Goal: Information Seeking & Learning: Check status

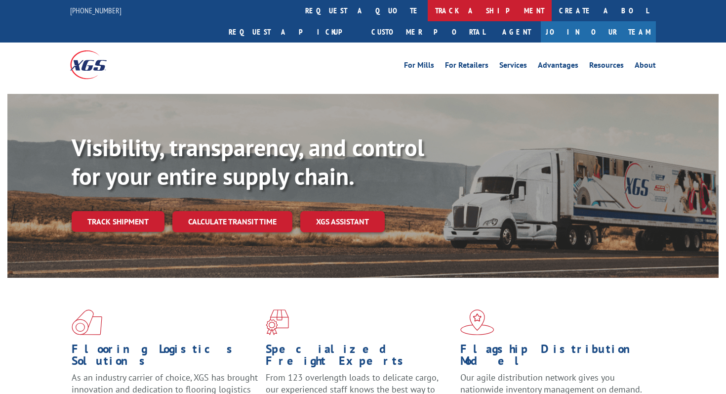
click at [428, 11] on link "track a shipment" at bounding box center [490, 10] width 124 height 21
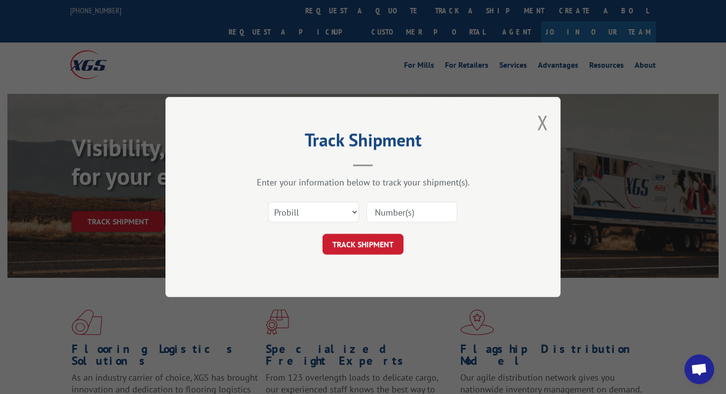
click at [396, 211] on input at bounding box center [412, 212] width 91 height 21
paste input "532561585"
type input "532561585"
click at [337, 217] on select "Select category... Probill BOL PO" at bounding box center [313, 212] width 91 height 21
select select "bol"
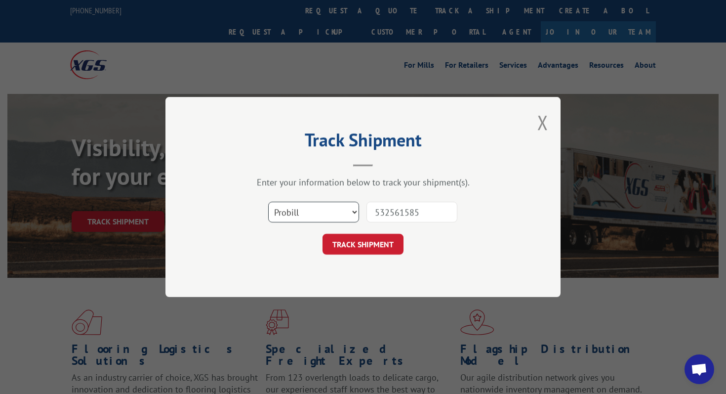
click at [268, 202] on select "Select category... Probill BOL PO" at bounding box center [313, 212] width 91 height 21
click at [349, 237] on button "TRACK SHIPMENT" at bounding box center [363, 244] width 81 height 21
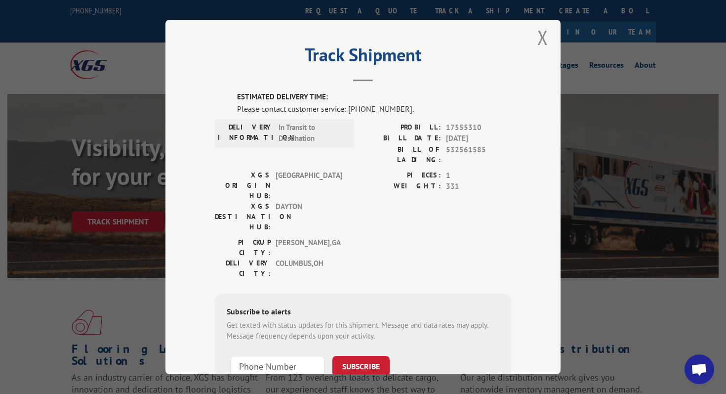
scroll to position [10, 0]
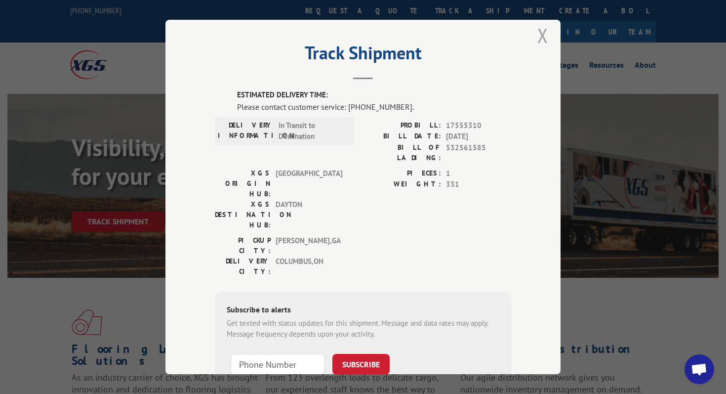
click at [547, 30] on button "Close modal" at bounding box center [543, 35] width 11 height 26
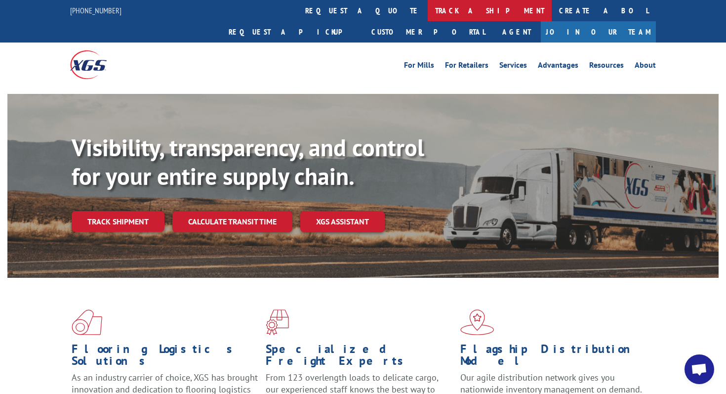
click at [428, 11] on link "track a shipment" at bounding box center [490, 10] width 124 height 21
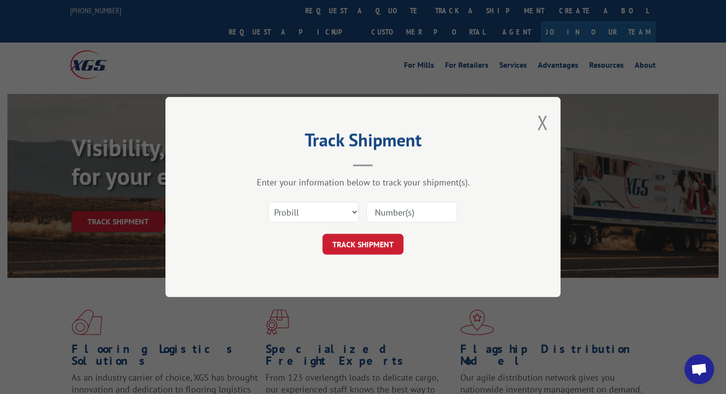
click at [386, 211] on input at bounding box center [412, 212] width 91 height 21
paste input "11967211"
type input "11967211"
click button "TRACK SHIPMENT" at bounding box center [363, 244] width 81 height 21
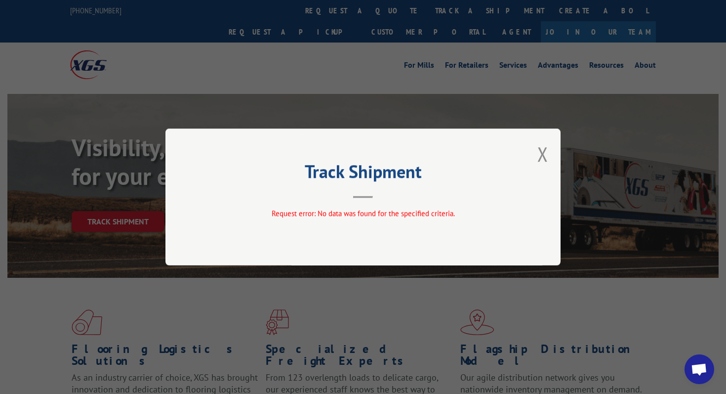
click at [312, 44] on div "Track Shipment Request error: No data was found for the specified criteria." at bounding box center [363, 197] width 726 height 394
click at [543, 159] on button "Close modal" at bounding box center [543, 154] width 11 height 26
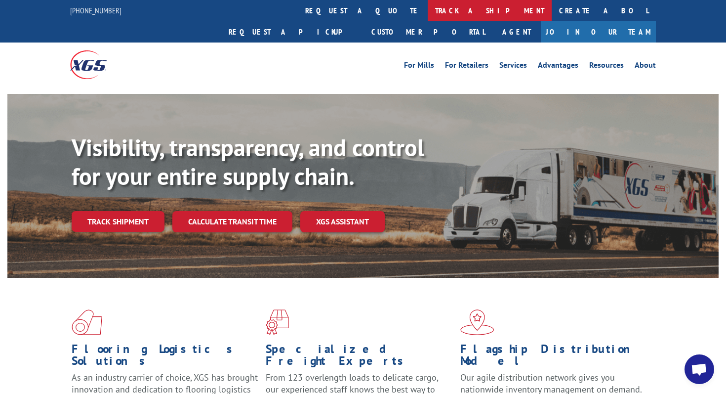
click at [428, 14] on link "track a shipment" at bounding box center [490, 10] width 124 height 21
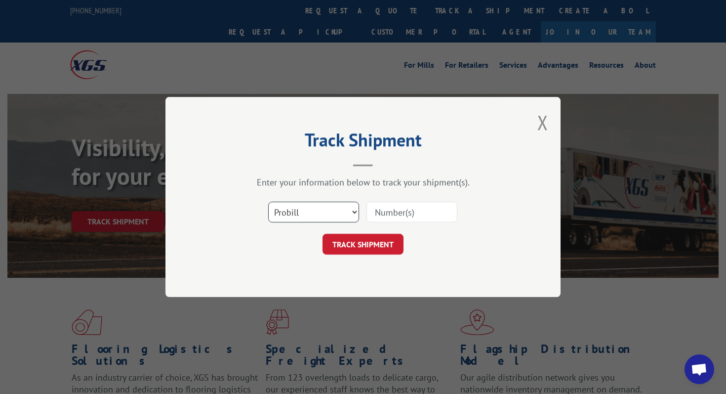
click at [355, 211] on select "Select category... Probill BOL PO" at bounding box center [313, 212] width 91 height 21
select select "bol"
click at [268, 202] on select "Select category... Probill BOL PO" at bounding box center [313, 212] width 91 height 21
click at [392, 216] on input at bounding box center [412, 212] width 91 height 21
paste input "11967211"
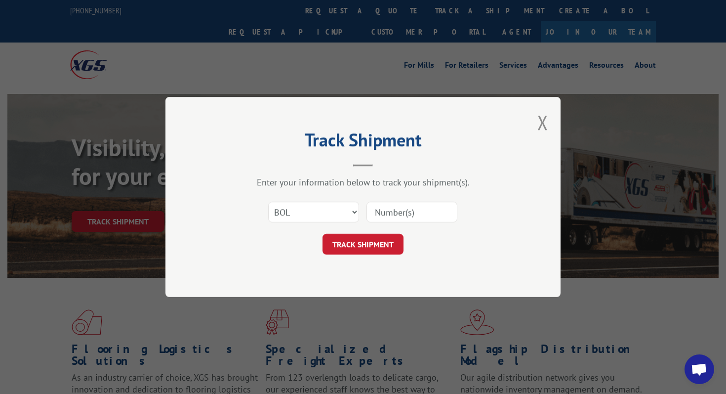
type input "11967211"
click button "TRACK SHIPMENT" at bounding box center [363, 244] width 81 height 21
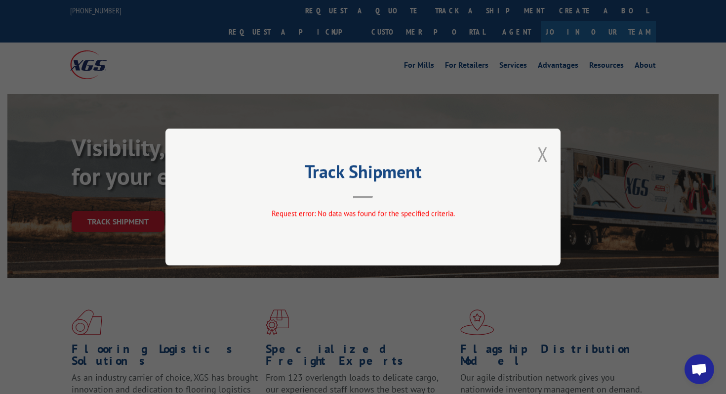
click at [546, 160] on button "Close modal" at bounding box center [543, 154] width 11 height 26
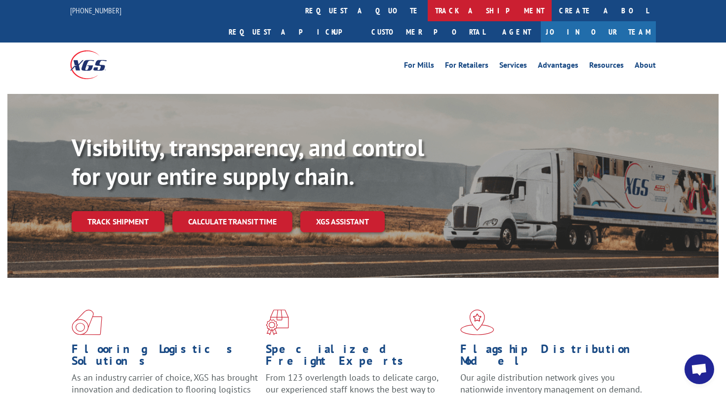
click at [428, 5] on link "track a shipment" at bounding box center [490, 10] width 124 height 21
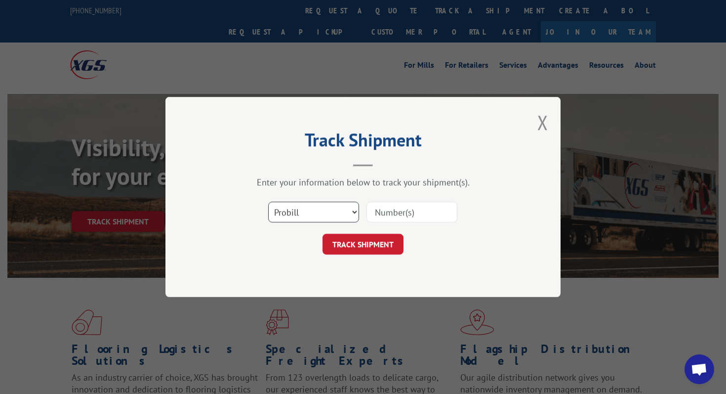
click at [344, 208] on select "Select category... Probill BOL PO" at bounding box center [313, 212] width 91 height 21
click at [333, 218] on select "Select category... Probill BOL PO" at bounding box center [313, 212] width 91 height 21
select select "bol"
click at [268, 202] on select "Select category... Probill BOL PO" at bounding box center [313, 212] width 91 height 21
click at [389, 212] on input at bounding box center [412, 212] width 91 height 21
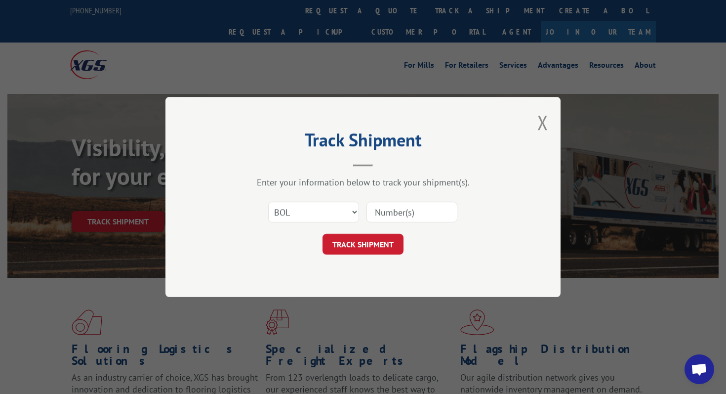
paste input "532561585"
type input "532561585"
click at [375, 241] on button "TRACK SHIPMENT" at bounding box center [363, 244] width 81 height 21
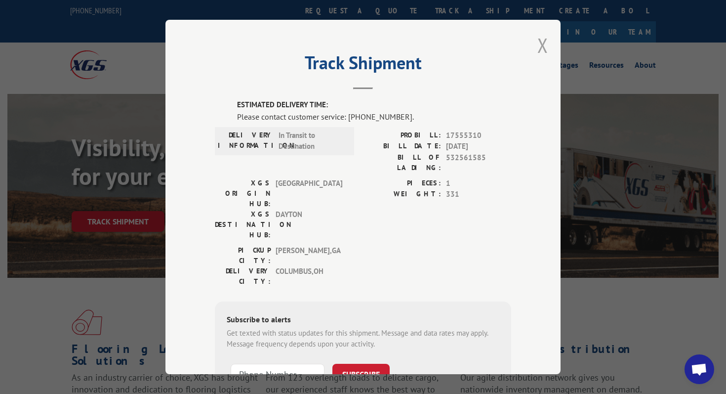
click at [540, 42] on button "Close modal" at bounding box center [543, 45] width 11 height 26
